Goal: Information Seeking & Learning: Learn about a topic

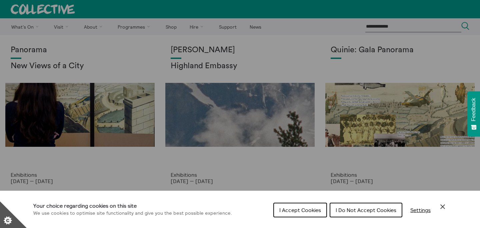
click at [349, 212] on span "I Do Not Accept Cookies" at bounding box center [365, 210] width 61 height 7
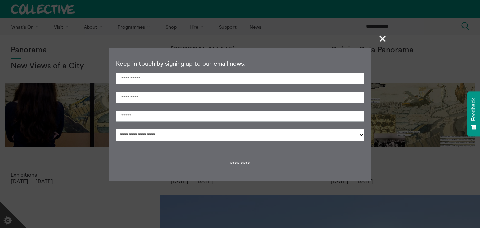
click at [382, 40] on span "+" at bounding box center [383, 39] width 20 height 20
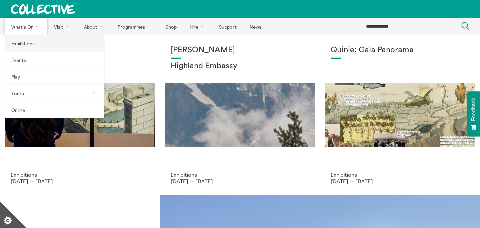
click at [28, 43] on link "Exhibitions" at bounding box center [54, 43] width 98 height 17
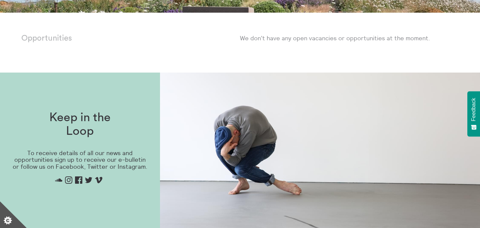
scroll to position [228, 0]
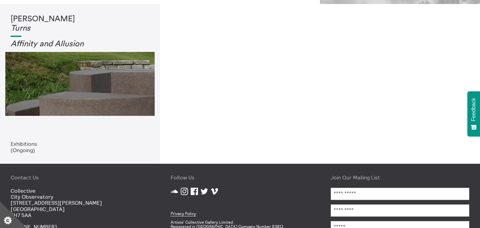
scroll to position [147, 0]
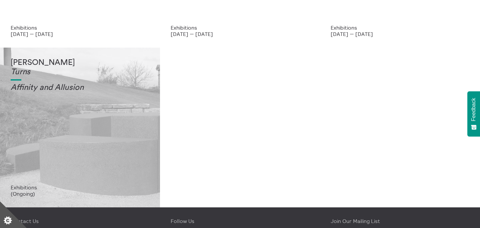
click at [90, 67] on h1 "Tessa Lynch Turns" at bounding box center [80, 67] width 139 height 18
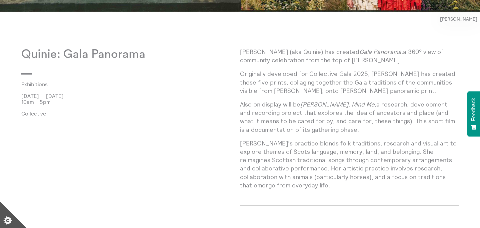
scroll to position [370, 0]
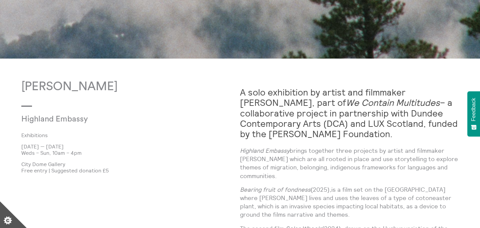
scroll to position [337, 0]
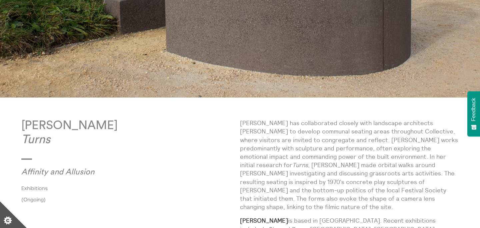
scroll to position [233, 0]
